Goal: Task Accomplishment & Management: Use online tool/utility

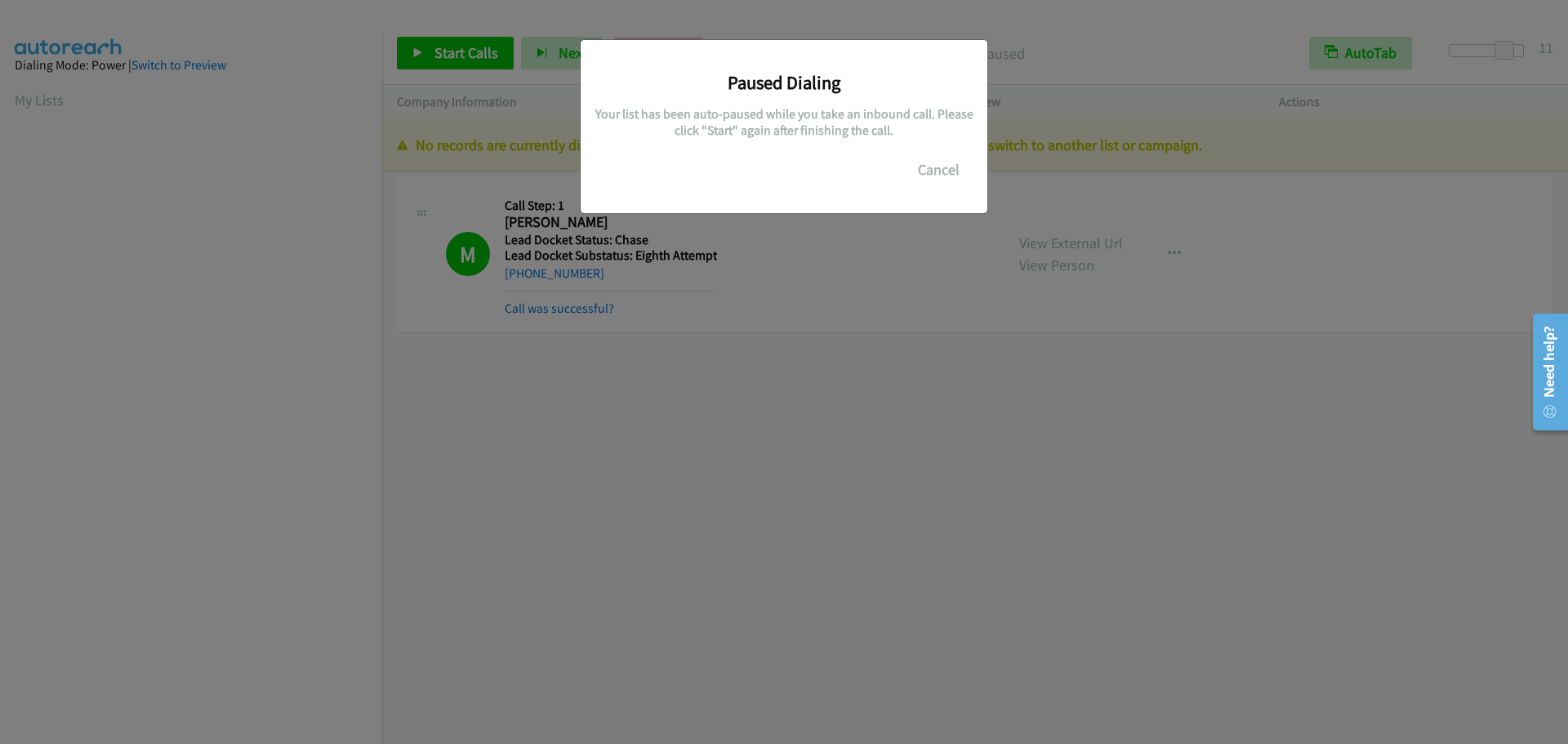
scroll to position [172, 0]
click at [965, 175] on button "Cancel" at bounding box center [939, 169] width 73 height 33
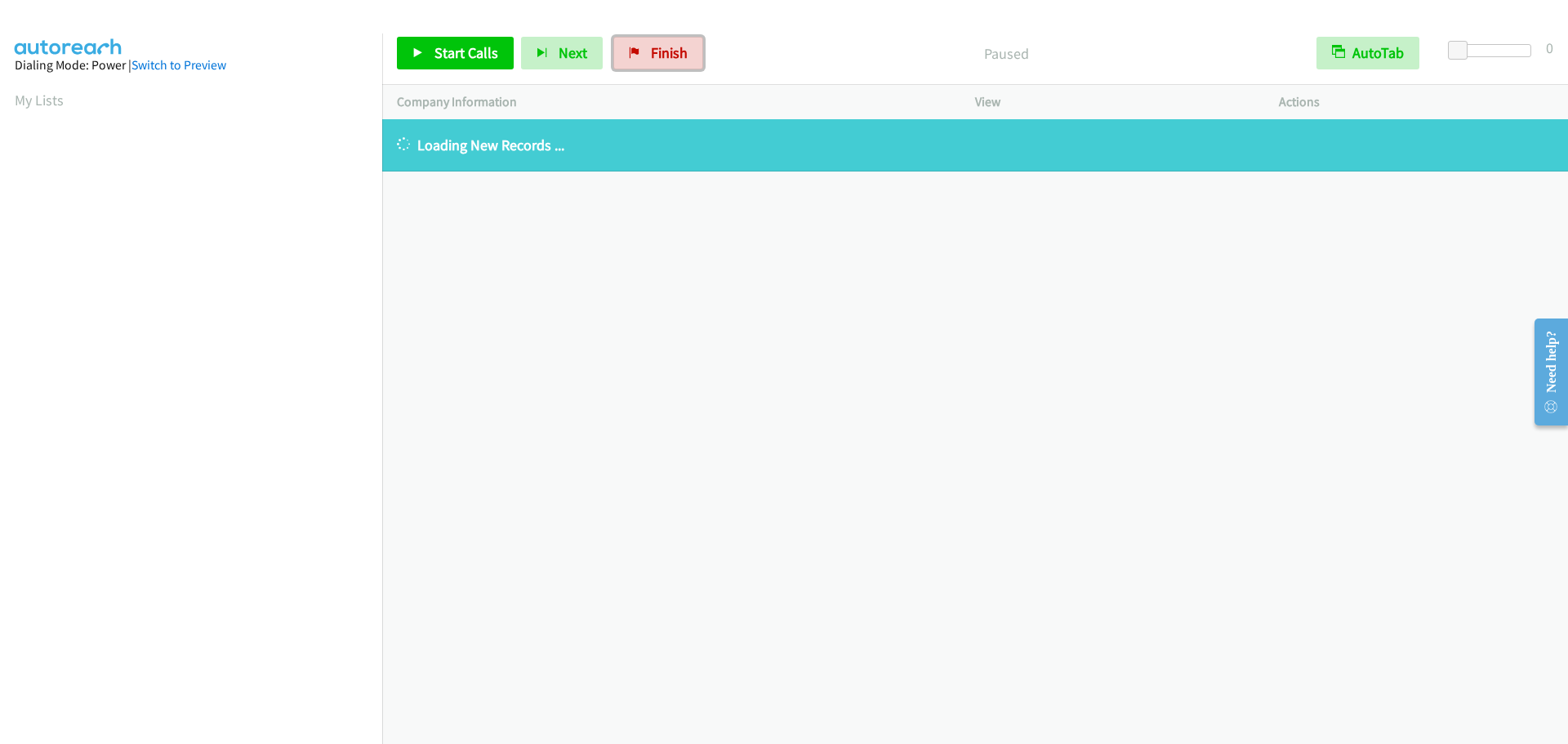
drag, startPoint x: 676, startPoint y: 49, endPoint x: 876, endPoint y: 66, distance: 200.7
click at [675, 49] on span "Finish" at bounding box center [669, 53] width 36 height 19
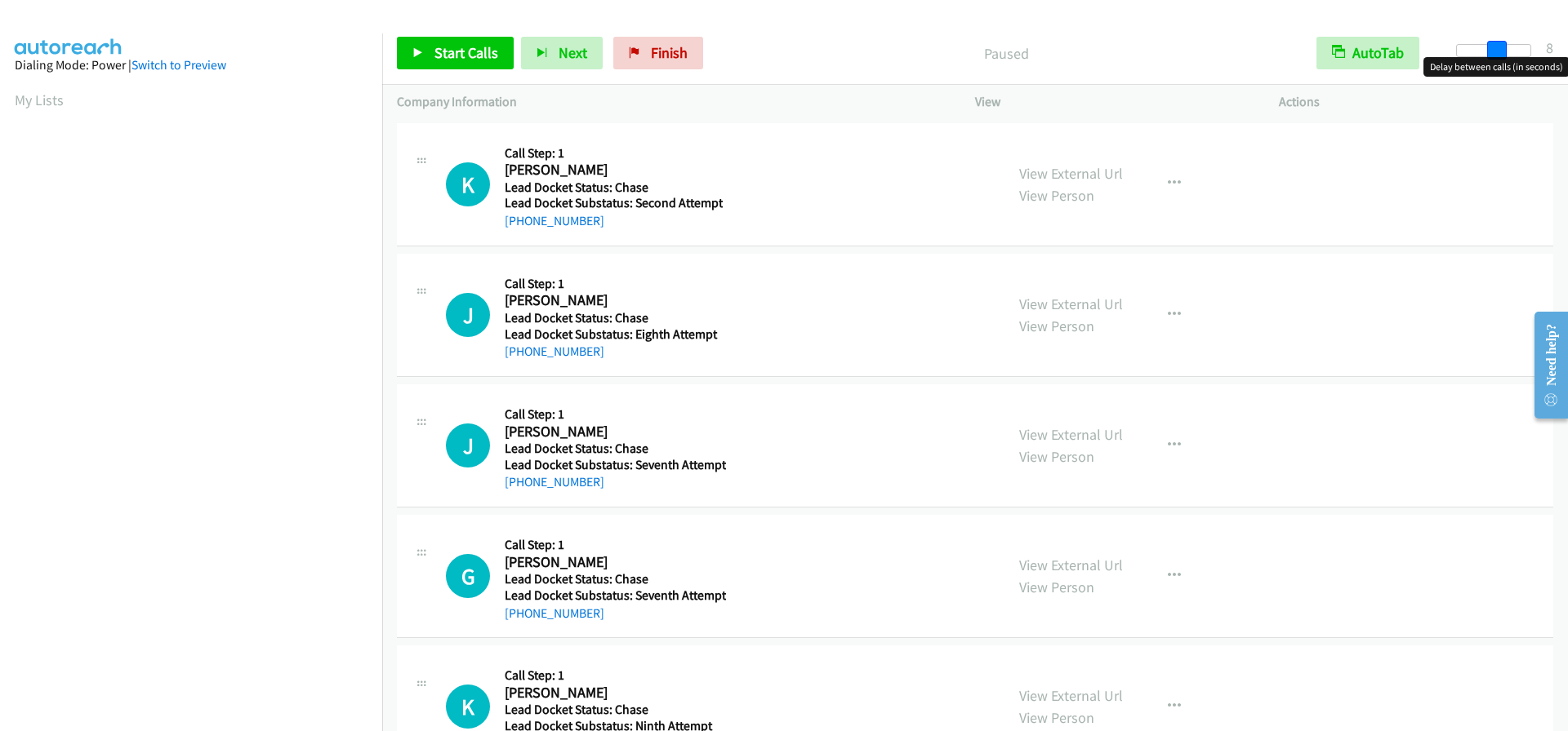
click at [1496, 46] on div at bounding box center [1493, 51] width 75 height 13
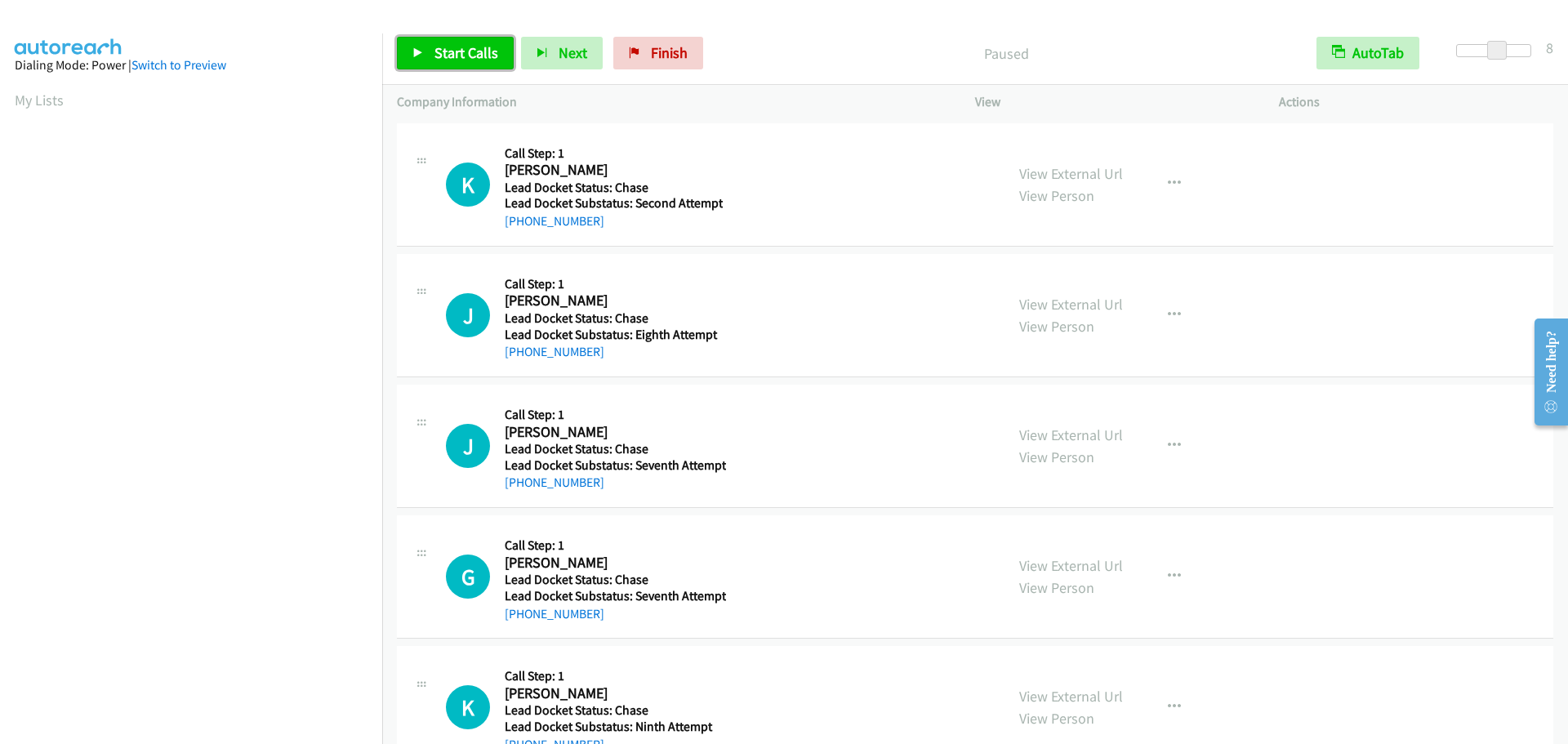
click at [465, 46] on span "Start Calls" at bounding box center [466, 53] width 64 height 19
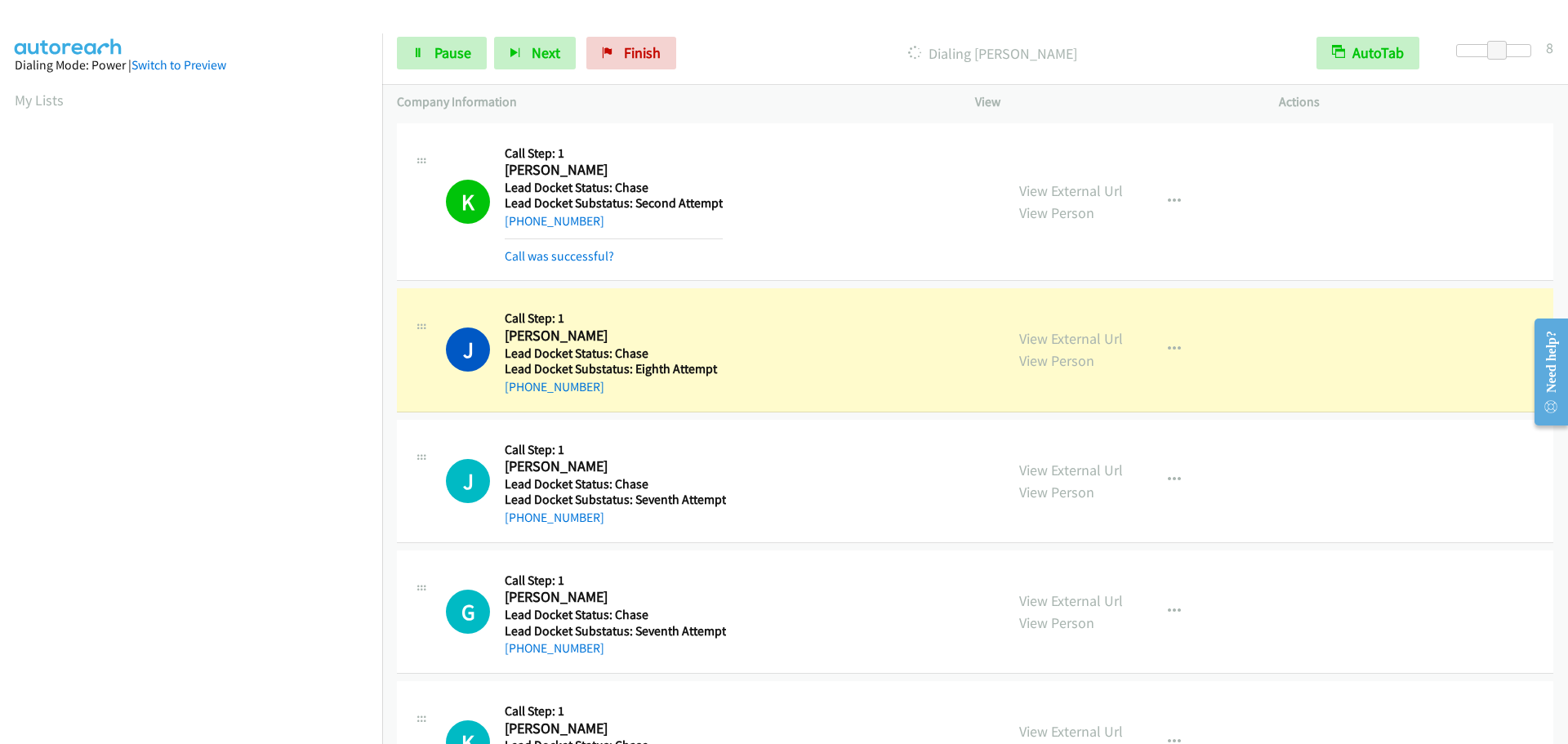
scroll to position [172, 0]
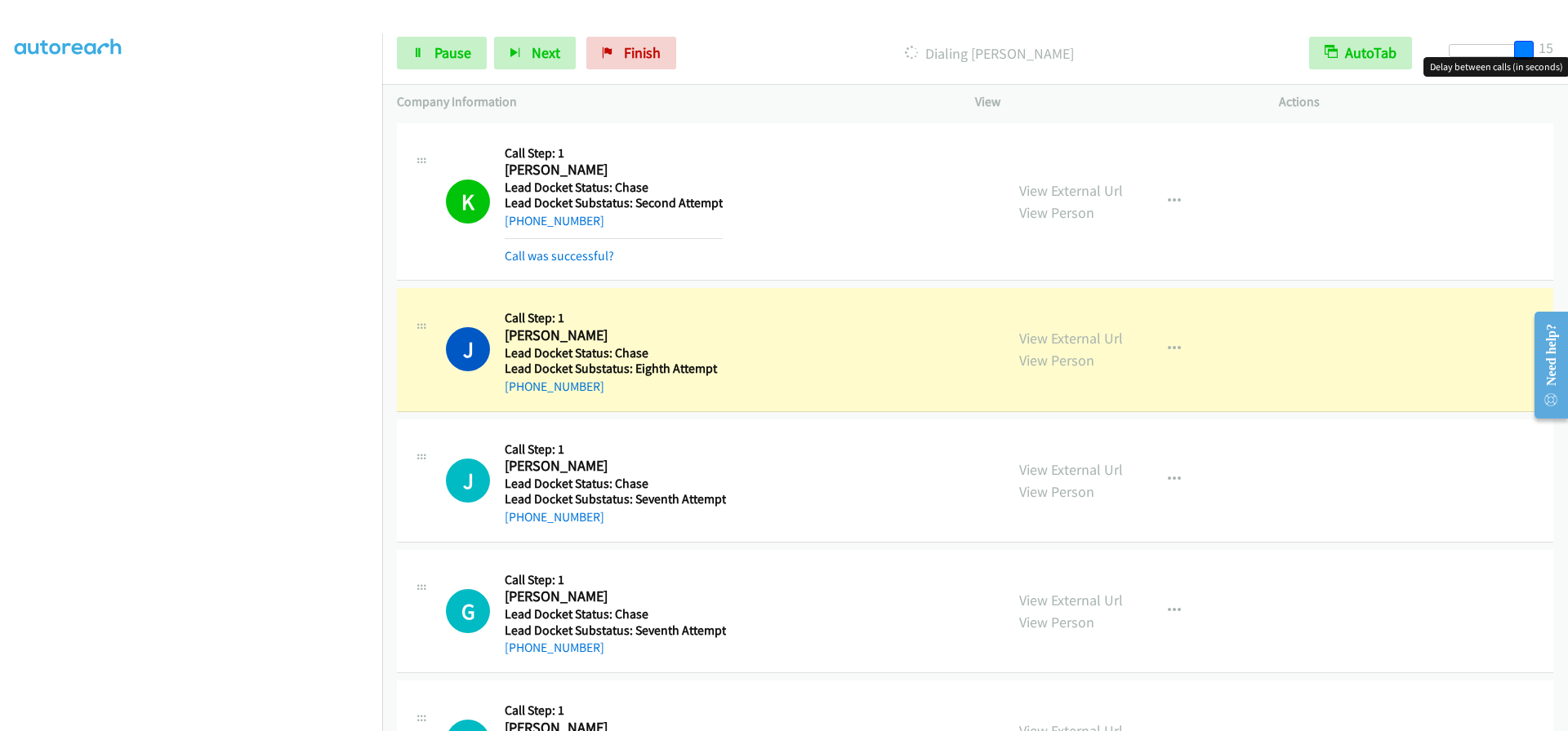
drag, startPoint x: 1487, startPoint y: 51, endPoint x: 1549, endPoint y: 49, distance: 62.0
click at [1549, 49] on div "Start Calls Pause Next Finish Dialing Jeffrey Anderson AutoTab AutoTab 15" at bounding box center [974, 54] width 1186 height 63
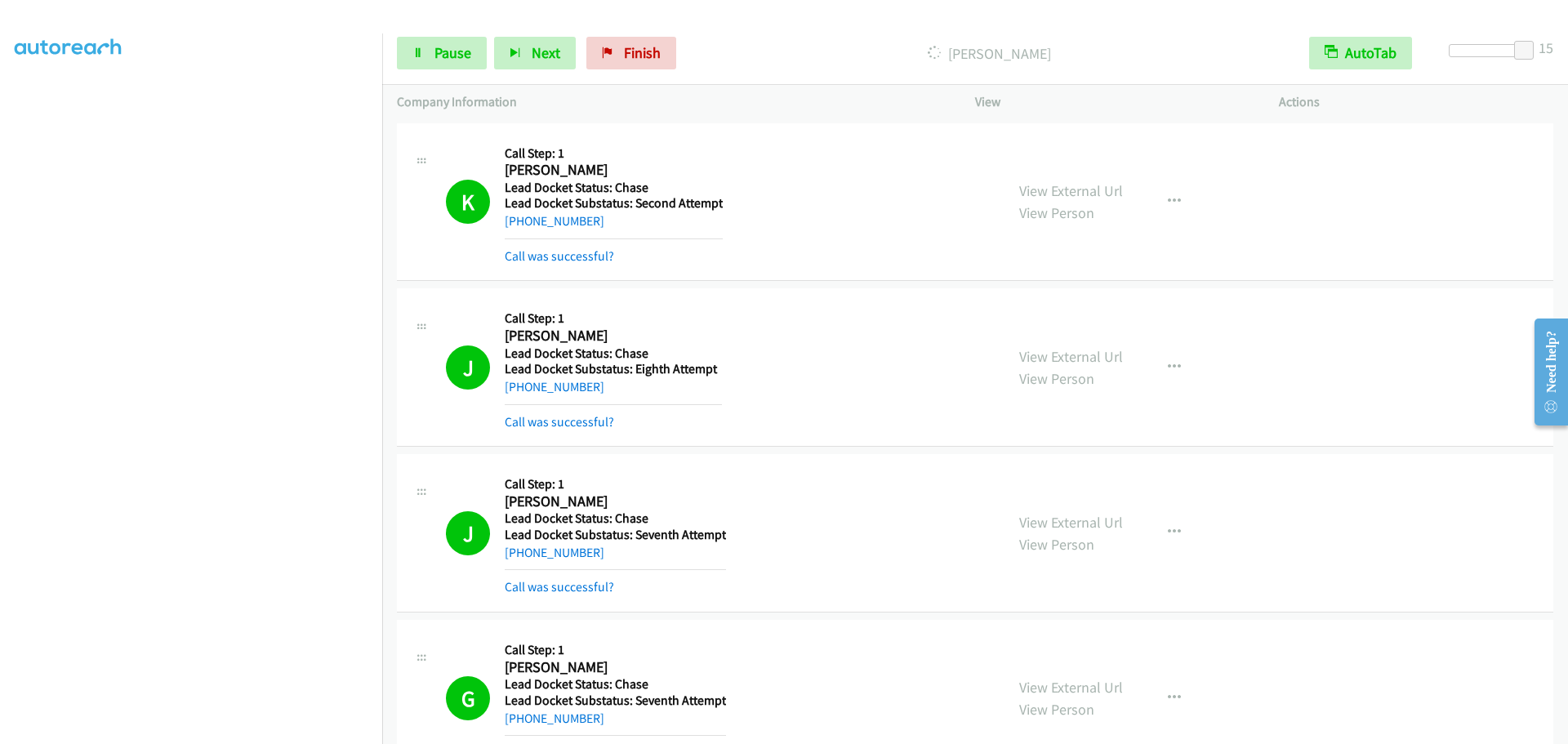
scroll to position [0, 0]
click at [1497, 51] on div at bounding box center [1486, 51] width 75 height 13
click at [442, 45] on span "Pause" at bounding box center [453, 53] width 36 height 19
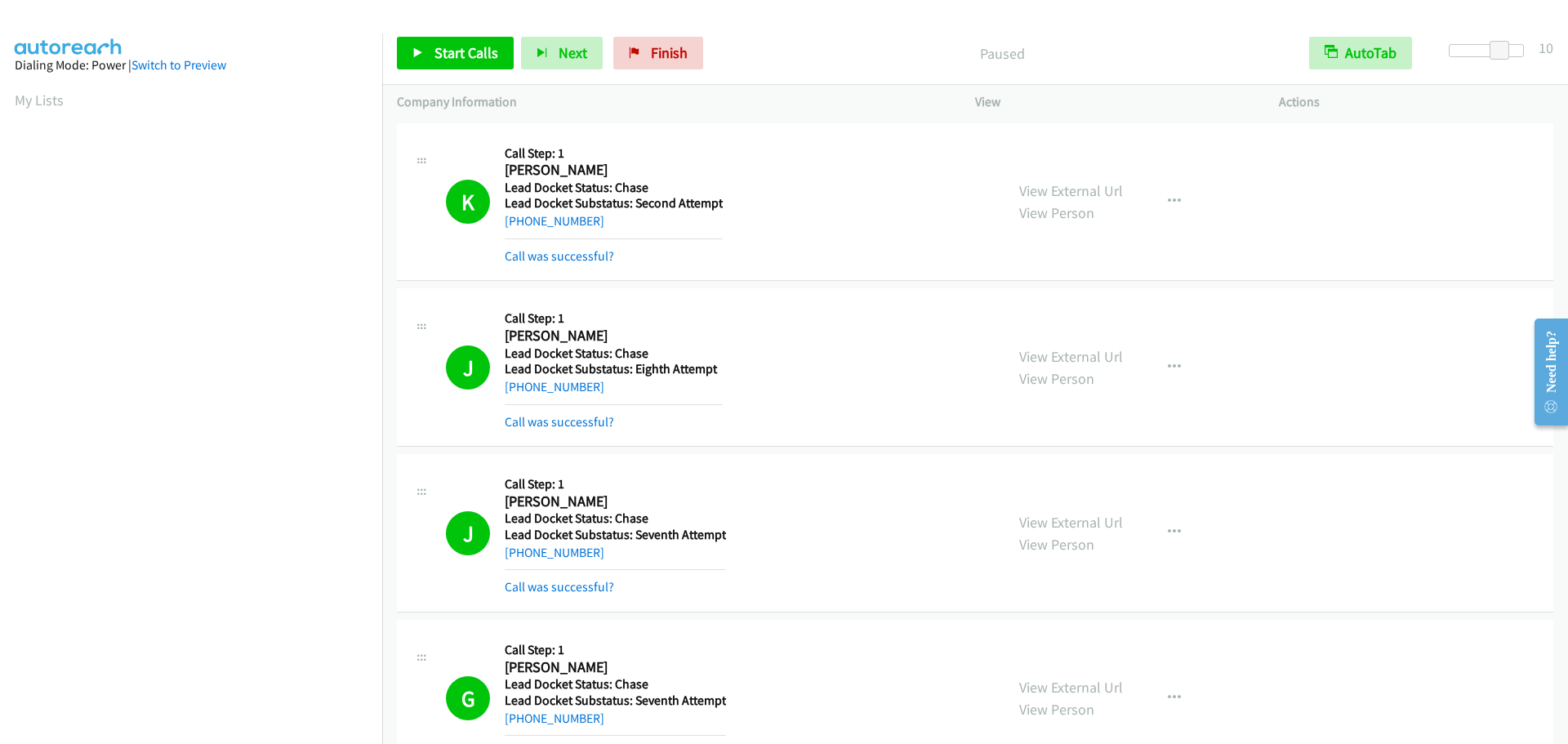
scroll to position [172, 0]
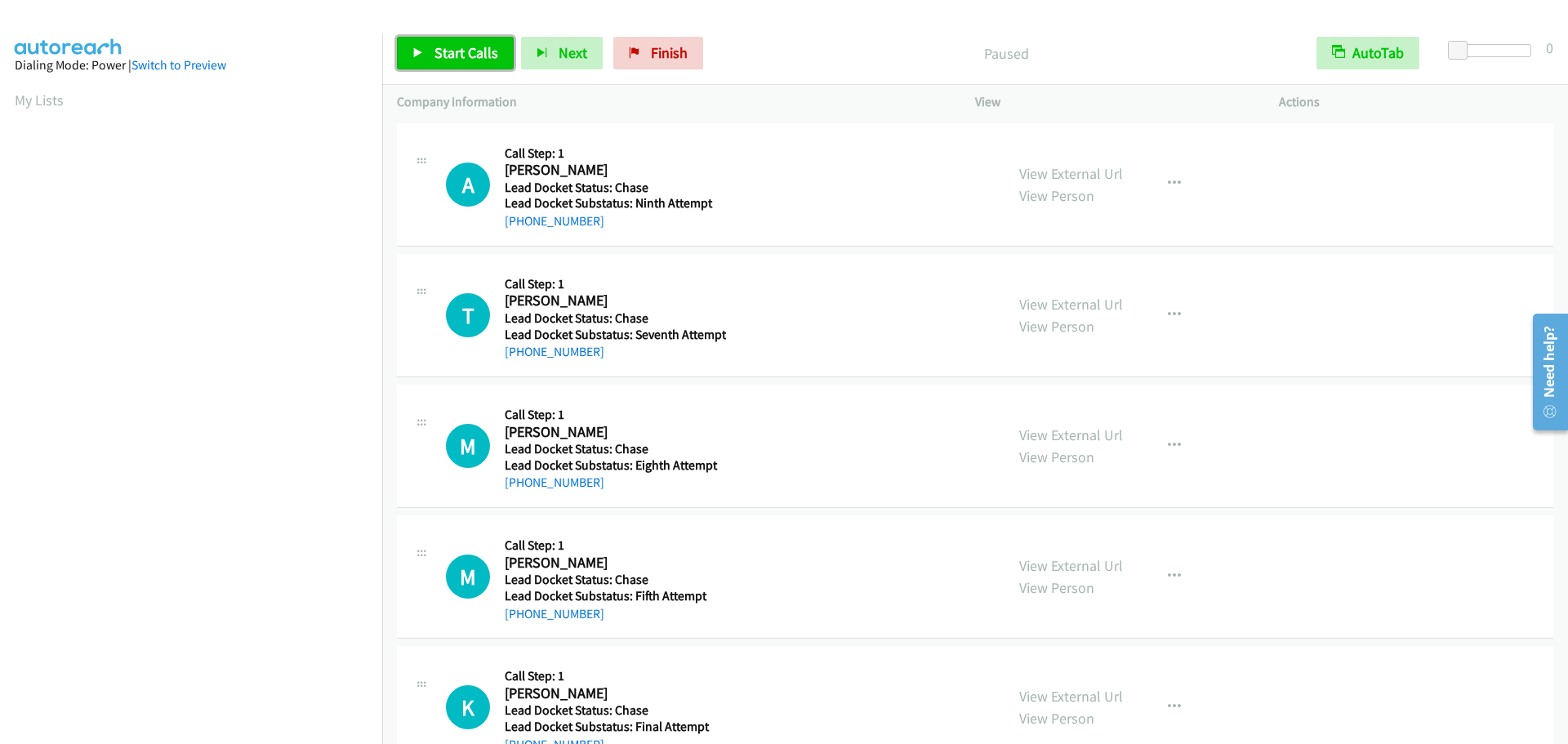
click at [472, 53] on span "Start Calls" at bounding box center [466, 53] width 64 height 19
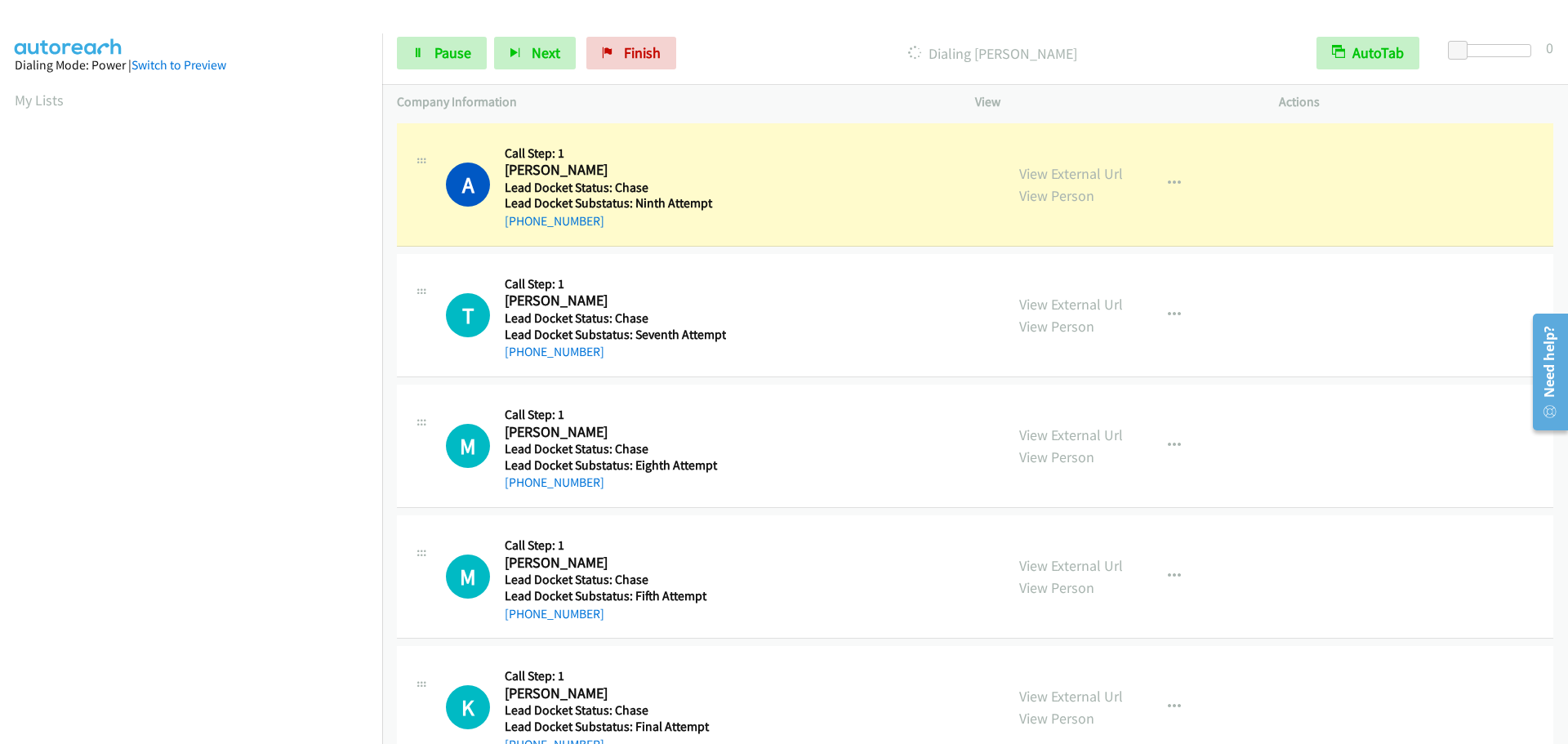
scroll to position [172, 0]
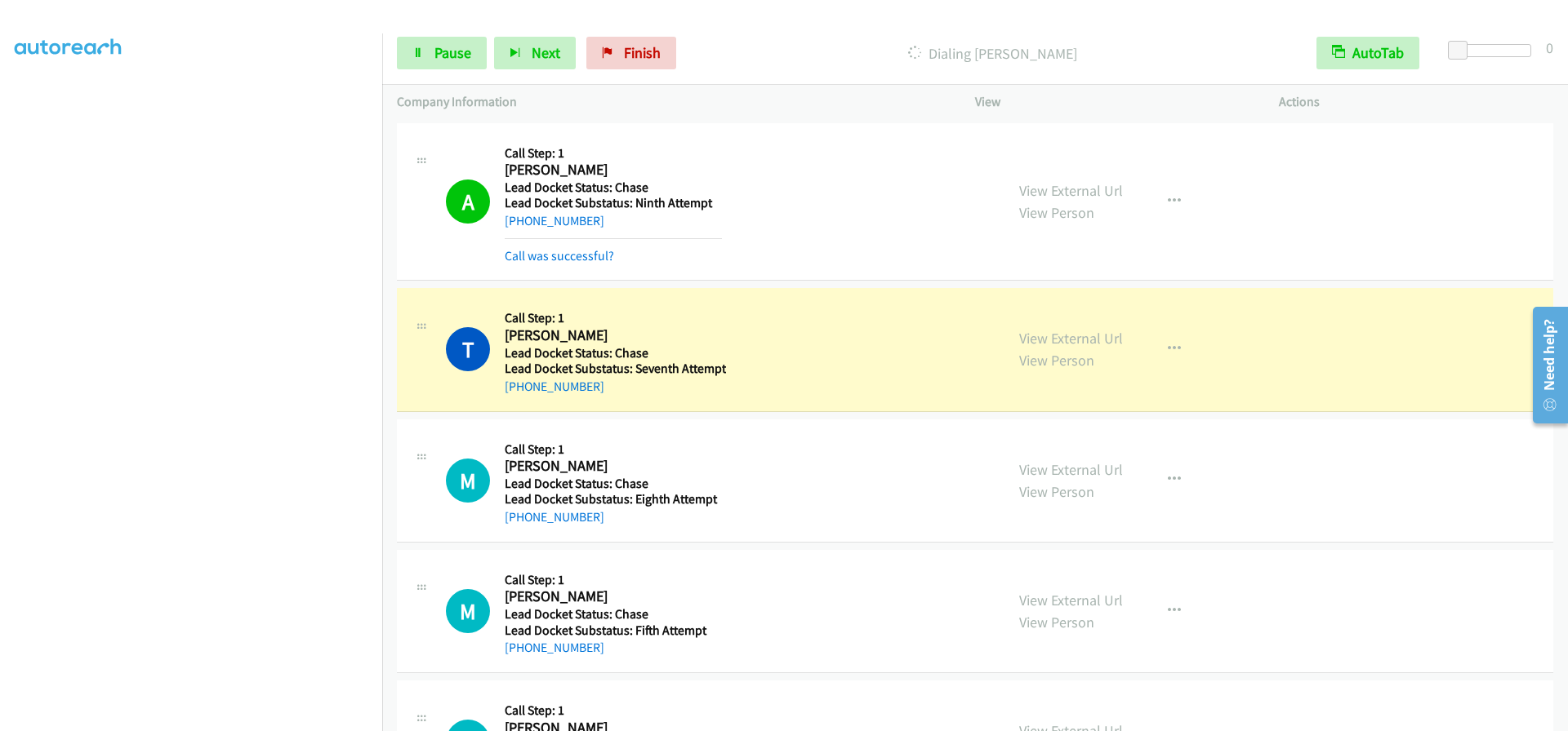
click at [1498, 51] on div at bounding box center [1493, 51] width 75 height 13
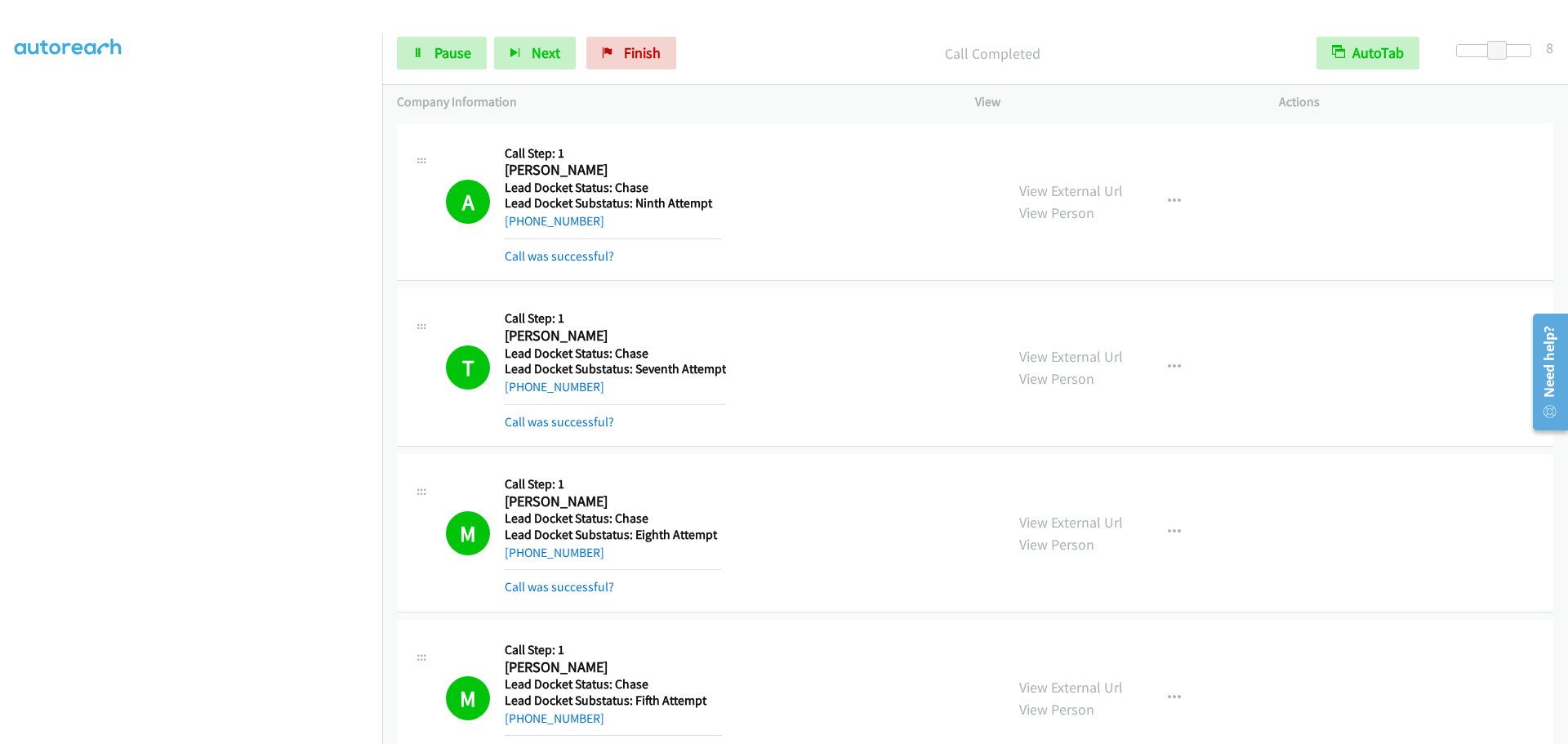
scroll to position [0, 0]
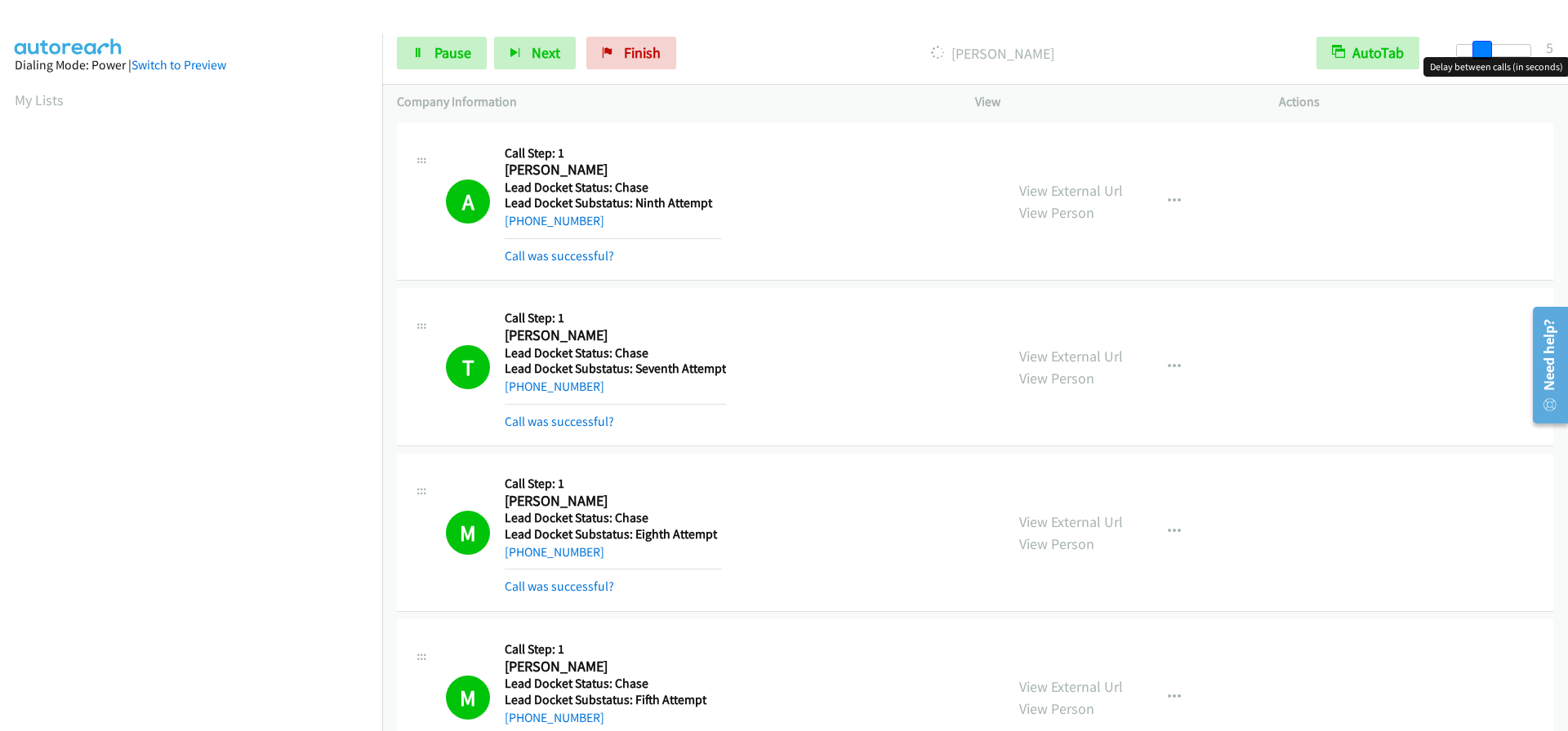
drag, startPoint x: 1493, startPoint y: 49, endPoint x: 1477, endPoint y: 44, distance: 16.8
click at [1477, 44] on span at bounding box center [1482, 51] width 19 height 19
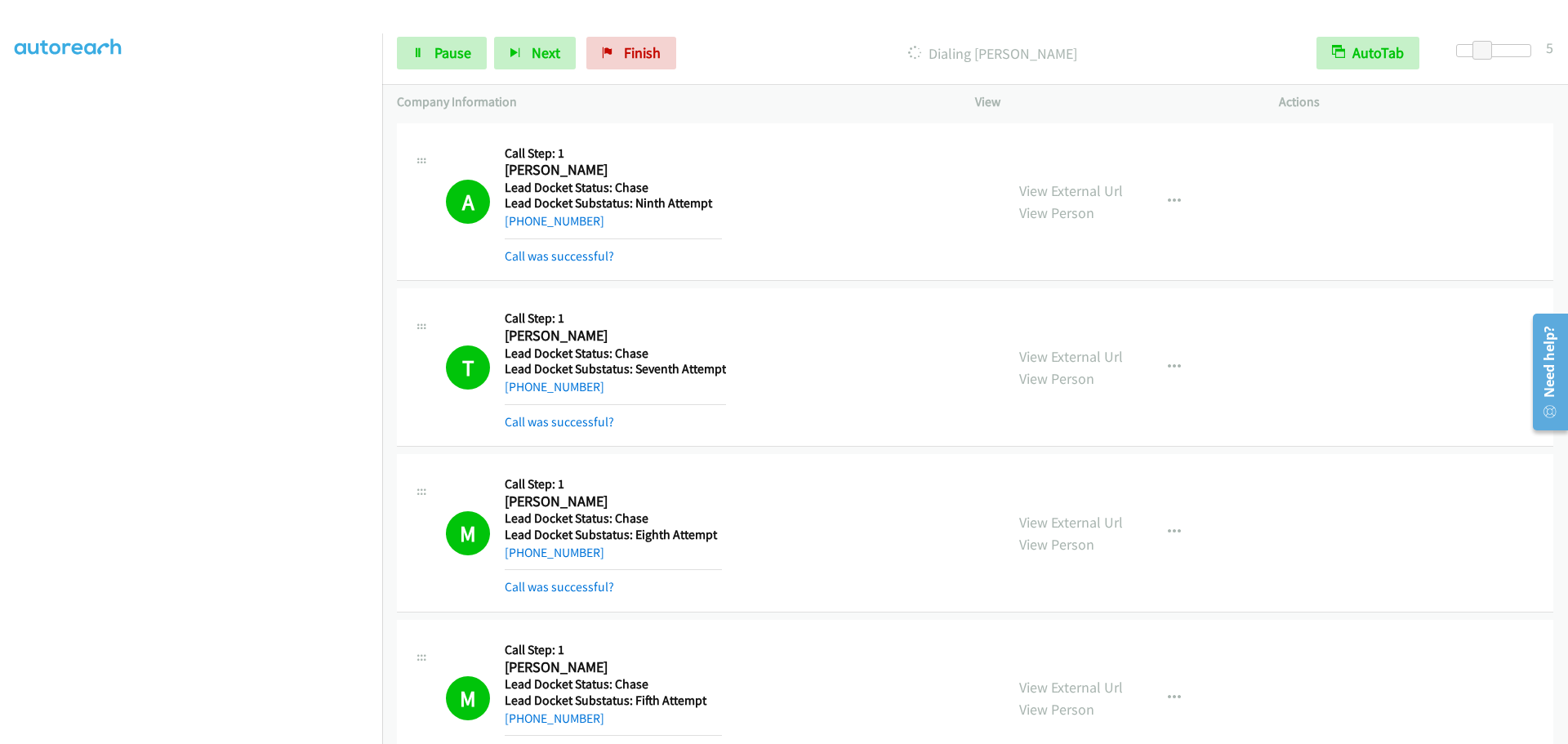
scroll to position [172, 0]
